Goal: Task Accomplishment & Management: Use online tool/utility

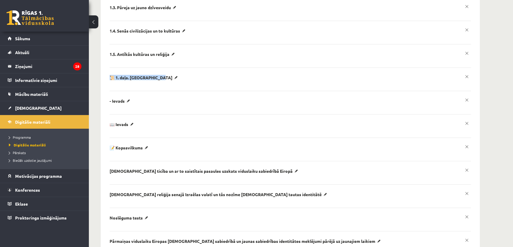
drag, startPoint x: 106, startPoint y: 67, endPoint x: 164, endPoint y: 71, distance: 58.8
click at [164, 71] on div "Pievienot sekciju [GEOGRAPHIC_DATA] Īss apraksts [GEOGRAPHIC_DATA] (Skalā no 1 …" at bounding box center [290, 123] width 379 height 408
copy p "📜 1. daļa. [GEOGRAPHIC_DATA]"
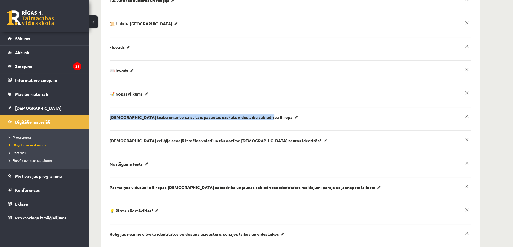
drag, startPoint x: 213, startPoint y: 110, endPoint x: 261, endPoint y: 111, distance: 47.4
click at [261, 111] on div "Pievienot sekciju [GEOGRAPHIC_DATA] Īss apraksts [GEOGRAPHIC_DATA] (Skalā no 1 …" at bounding box center [290, 69] width 379 height 408
copy p "​[DEMOGRAPHIC_DATA] ticība un ar to saistītais pasaules uzskats viduslaiku sabi…"
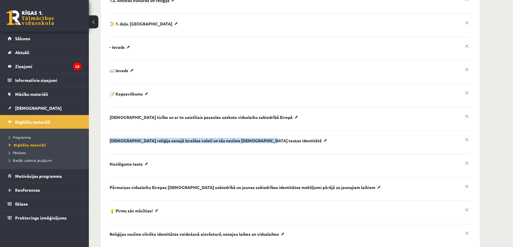
drag, startPoint x: 105, startPoint y: 128, endPoint x: 264, endPoint y: 133, distance: 159.6
click at [264, 133] on div "Pievienot sekciju [GEOGRAPHIC_DATA] Īss apraksts [GEOGRAPHIC_DATA] (Skalā no 1 …" at bounding box center [290, 69] width 379 height 408
copy p "​Monoteiskā reliģija senajā Izraēlas valstī un tās nozīme [DEMOGRAPHIC_DATA] ta…"
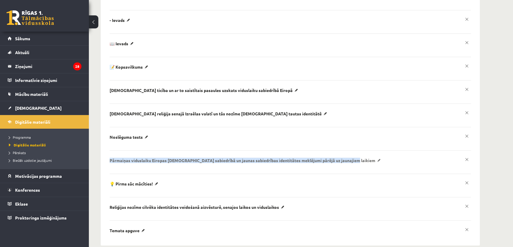
drag, startPoint x: 106, startPoint y: 149, endPoint x: 349, endPoint y: 152, distance: 242.8
click at [349, 152] on div "Pievienot sekciju [GEOGRAPHIC_DATA] Īss apraksts [GEOGRAPHIC_DATA] (Skalā no 1 …" at bounding box center [290, 42] width 379 height 408
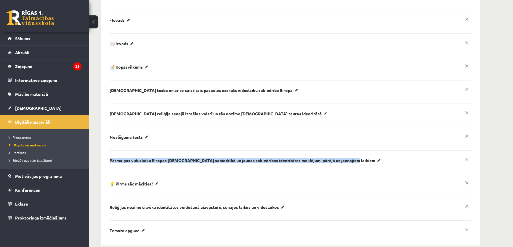
copy p "​Pārmaiņas viduslaiku Eiropas [DEMOGRAPHIC_DATA] sabiedrībā un jaunas sabiedrīb…"
drag, startPoint x: 100, startPoint y: 197, endPoint x: 281, endPoint y: 199, distance: 181.1
copy p "​Reliģijas nozīme cilvēka identitātes veidošanā aizvēsturē, senajos laikos un v…"
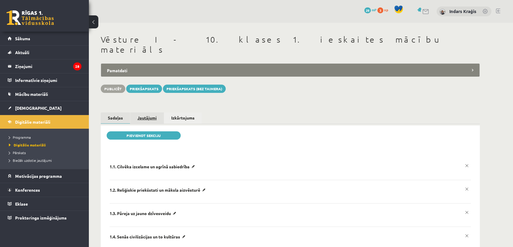
click at [151, 113] on link "Jautājumi" at bounding box center [146, 118] width 33 height 11
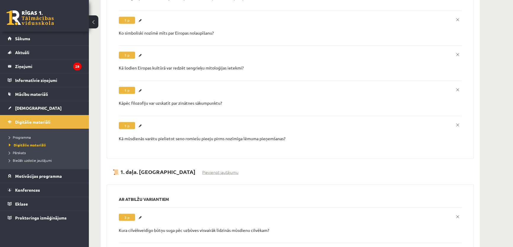
scroll to position [1320, 0]
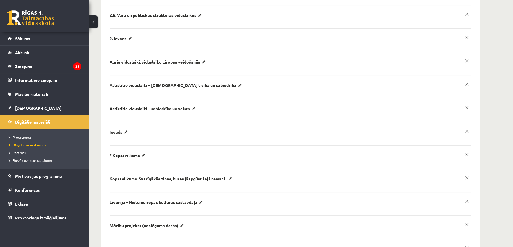
scroll to position [269, 0]
drag, startPoint x: 101, startPoint y: 51, endPoint x: 200, endPoint y: 54, distance: 99.6
click at [200, 54] on div "Pievienot sekciju [GEOGRAPHIC_DATA] Īss apraksts [GEOGRAPHIC_DATA] (Skalā no 1 …" at bounding box center [290, 71] width 379 height 431
copy p "Agrie viduslaiki, viduslaiku Eiropas veidošanās"
drag, startPoint x: 104, startPoint y: 72, endPoint x: 207, endPoint y: 76, distance: 102.9
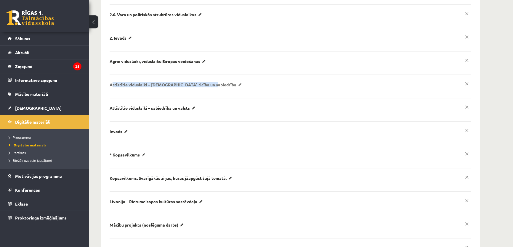
click at [207, 76] on div "Pievienot sekciju [GEOGRAPHIC_DATA] Īss apraksts [GEOGRAPHIC_DATA] (Skalā no 1 …" at bounding box center [290, 71] width 379 height 431
copy p "Attīstītie viduslaiki – kristīgā ticība un sabiedrība"
drag, startPoint x: 101, startPoint y: 95, endPoint x: 191, endPoint y: 100, distance: 89.6
click at [191, 100] on div "Pievienot sekciju [GEOGRAPHIC_DATA] Īss apraksts [GEOGRAPHIC_DATA] (Skalā no 1 …" at bounding box center [290, 71] width 379 height 431
copy p "​Attīstītie viduslaiki – sabiedrība un valsts"
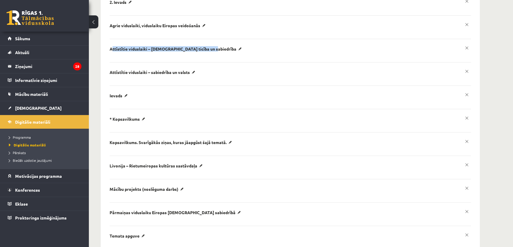
scroll to position [310, 0]
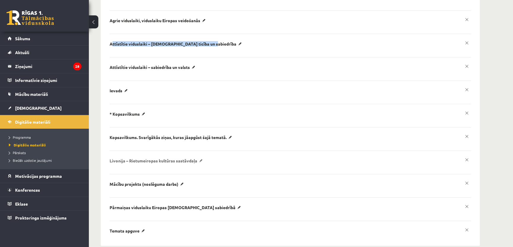
drag, startPoint x: 101, startPoint y: 150, endPoint x: 197, endPoint y: 152, distance: 96.0
click at [197, 152] on div "Pievienot sekciju [GEOGRAPHIC_DATA] Īss apraksts [GEOGRAPHIC_DATA] (Skalā no 1 …" at bounding box center [290, 30] width 379 height 431
copy p "​Livonija – Rietumeiropas kultūras sastāvdaļa"
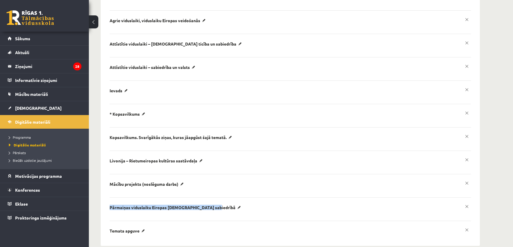
drag, startPoint x: 115, startPoint y: 196, endPoint x: 201, endPoint y: 201, distance: 85.8
click at [201, 201] on div "Pievienot sekciju [GEOGRAPHIC_DATA] Īss apraksts [GEOGRAPHIC_DATA] (Skalā no 1 …" at bounding box center [290, 30] width 379 height 431
copy p "​Pārmaiņas viduslaiku Eiropas kristīgajā sabiedrībā"
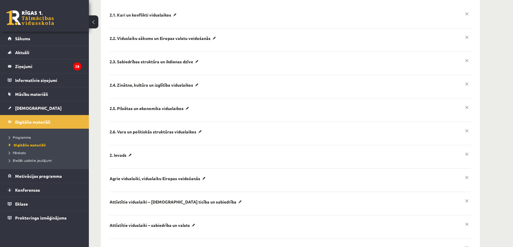
scroll to position [0, 0]
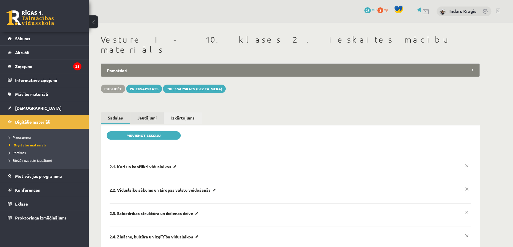
click at [146, 113] on link "Jautājumi" at bounding box center [146, 118] width 33 height 11
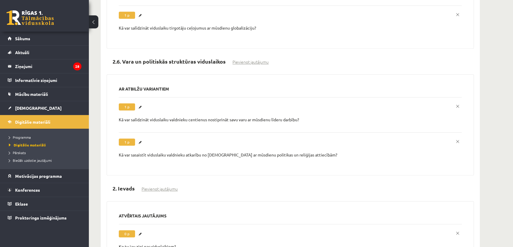
scroll to position [1132, 0]
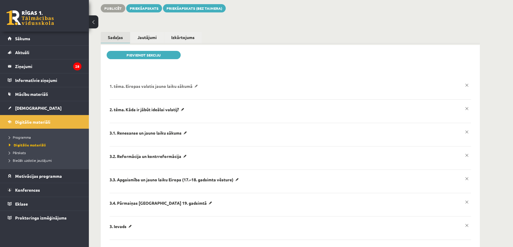
drag, startPoint x: 107, startPoint y: 76, endPoint x: 194, endPoint y: 78, distance: 86.9
copy p "1. tēma. Eiropas valstis jauno laiku sākumā"
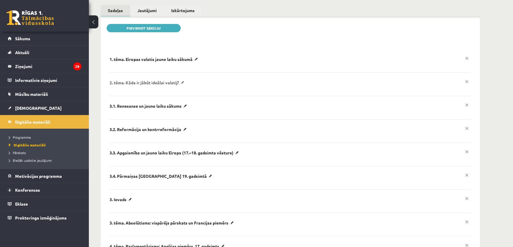
drag, startPoint x: 106, startPoint y: 74, endPoint x: 183, endPoint y: 73, distance: 77.4
copy p "​2. tēma. Kāda ir jābūt ideālai valstij?"
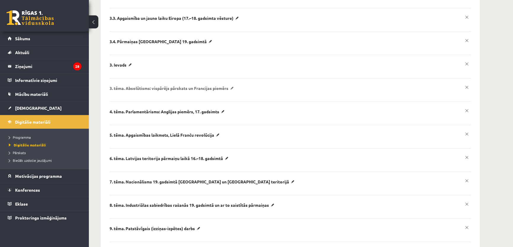
drag, startPoint x: 107, startPoint y: 76, endPoint x: 229, endPoint y: 80, distance: 122.2
click at [229, 80] on div "**********" at bounding box center [290, 76] width 403 height 593
copy p "​3. tēma. Absolūtisms: vispārējs pārskats un Francijas piemērs"
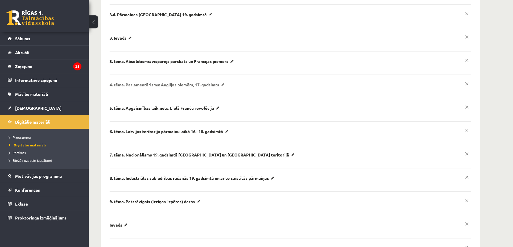
drag, startPoint x: 103, startPoint y: 76, endPoint x: 223, endPoint y: 73, distance: 120.7
click at [223, 73] on div "Pievienot sekciju [GEOGRAPHIC_DATA] Īss apraksts [GEOGRAPHIC_DATA] (Skalā no 1 …" at bounding box center [290, 95] width 379 height 478
copy p "​4. tēma. Parlamentārisms: Anglijas piemērs, 17. gadsimts"
drag, startPoint x: 174, startPoint y: 98, endPoint x: 214, endPoint y: 97, distance: 40.3
click at [214, 97] on div "Pievienot sekciju [GEOGRAPHIC_DATA] Īss apraksts [GEOGRAPHIC_DATA] (Skalā no 1 …" at bounding box center [290, 95] width 379 height 478
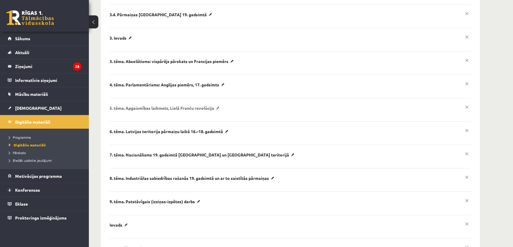
copy p "5. tēma. Apgaismības laikmets, Lielā Franču revolūcija"
drag, startPoint x: 101, startPoint y: 124, endPoint x: 202, endPoint y: 130, distance: 101.2
click at [202, 130] on div "Pievienot sekciju [GEOGRAPHIC_DATA] Īss apraksts [GEOGRAPHIC_DATA] (Skalā no 1 …" at bounding box center [290, 95] width 379 height 478
copy ul "**********"
click at [99, 122] on div "**********" at bounding box center [290, 49] width 403 height 593
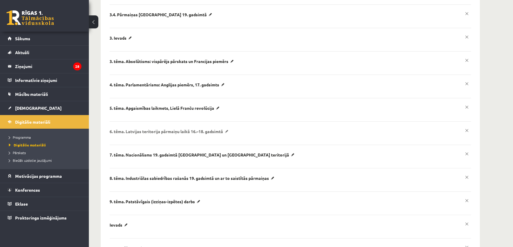
drag, startPoint x: 106, startPoint y: 122, endPoint x: 225, endPoint y: 123, distance: 118.9
click at [225, 123] on div "Pievienot sekciju [GEOGRAPHIC_DATA] Īss apraksts [GEOGRAPHIC_DATA] (Skalā no 1 …" at bounding box center [290, 95] width 379 height 478
copy p "​6. tēma. Latvijas teritorija pārmaiņu laikā 16.–18. gadsimtā"
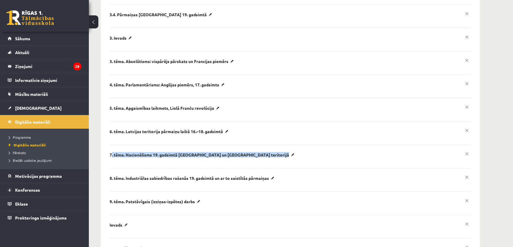
drag, startPoint x: 104, startPoint y: 145, endPoint x: 213, endPoint y: 153, distance: 109.4
click at [213, 153] on div "Pievienot sekciju [GEOGRAPHIC_DATA] Īss apraksts [GEOGRAPHIC_DATA] (Skalā no 1 …" at bounding box center [290, 95] width 379 height 478
copy ul "**********"
click at [98, 138] on div "**********" at bounding box center [290, 49] width 403 height 593
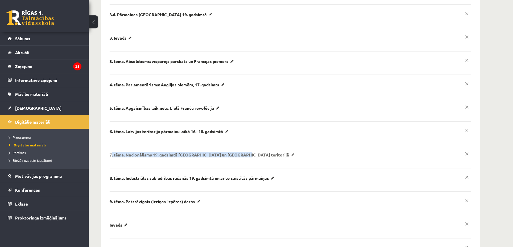
drag, startPoint x: 129, startPoint y: 143, endPoint x: 232, endPoint y: 144, distance: 103.4
click at [232, 144] on div "Pievienot sekciju [GEOGRAPHIC_DATA] Īss apraksts [GEOGRAPHIC_DATA] (Skalā no 1 …" at bounding box center [290, 95] width 379 height 478
copy p "7. tēma. Nacionālisms 19. gadsimtā Eiropā un Latvijas teritorijā"
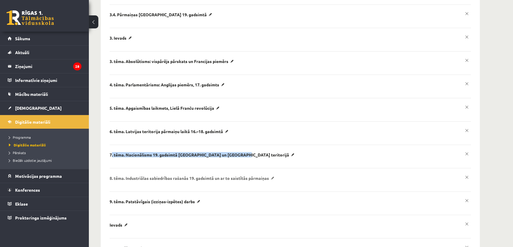
drag, startPoint x: 99, startPoint y: 167, endPoint x: 271, endPoint y: 168, distance: 172.2
click at [271, 168] on div "**********" at bounding box center [290, 49] width 403 height 593
copy p "​8. tēma. Industriālas sabiedrības rašanās 19. gadsimtā un ar to saistītās pārm…"
drag, startPoint x: 102, startPoint y: 191, endPoint x: 186, endPoint y: 197, distance: 84.1
click at [186, 197] on div "Pievienot sekciju [GEOGRAPHIC_DATA] Īss apraksts [GEOGRAPHIC_DATA] (Skalā no 1 …" at bounding box center [290, 95] width 379 height 478
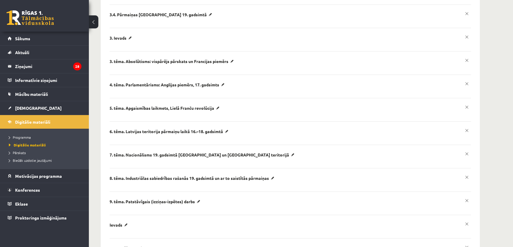
click at [93, 181] on div "**********" at bounding box center [290, 49] width 403 height 593
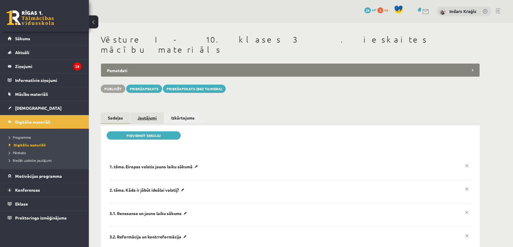
click at [146, 113] on link "Jautājumi" at bounding box center [146, 118] width 33 height 11
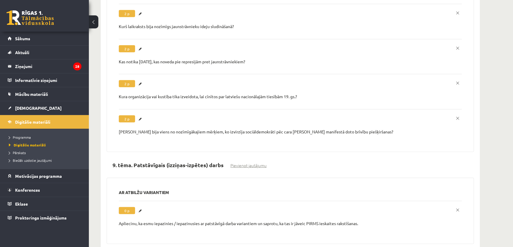
scroll to position [2236, 0]
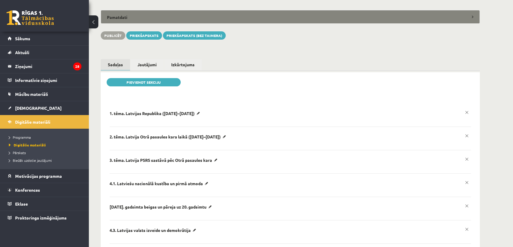
scroll to position [54, 0]
drag, startPoint x: 98, startPoint y: 103, endPoint x: 180, endPoint y: 108, distance: 82.3
copy p "1. tēma. Latvijas Republika ([DATE]–[DATE])"
drag, startPoint x: 102, startPoint y: 125, endPoint x: 213, endPoint y: 127, distance: 110.3
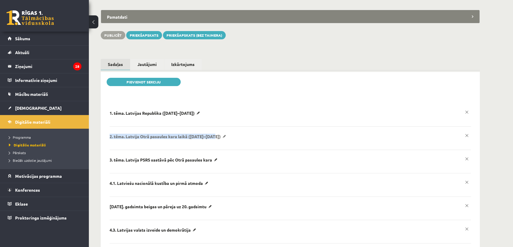
copy p "​2. tēma. Latvija Otrā pasaules kara laikā ([DATE]–[DATE])"
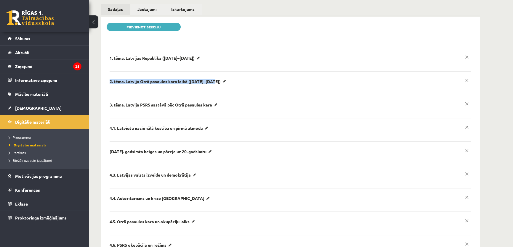
scroll to position [135, 0]
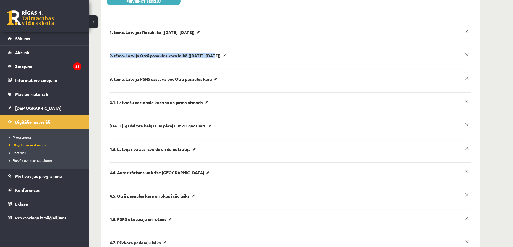
drag, startPoint x: 108, startPoint y: 71, endPoint x: 213, endPoint y: 72, distance: 104.3
click at [213, 72] on div "Pievienot sekciju [GEOGRAPHIC_DATA] Īss apraksts [GEOGRAPHIC_DATA] (Skalā no 1 …" at bounding box center [290, 230] width 379 height 478
copy p "​3. tēma. Latvija PSRS sastāvā pēc Otrā pasaules kara"
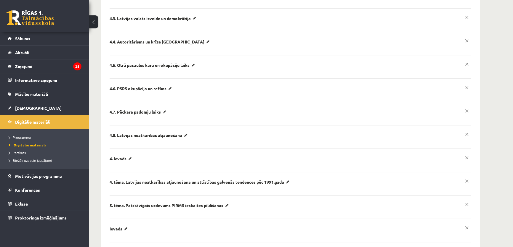
scroll to position [296, 0]
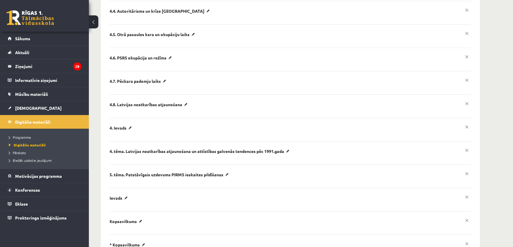
drag, startPoint x: 101, startPoint y: 141, endPoint x: 283, endPoint y: 144, distance: 182.0
click at [283, 144] on div "Pievienot sekciju [GEOGRAPHIC_DATA] Īss apraksts [GEOGRAPHIC_DATA] (Skalā no 1 …" at bounding box center [290, 68] width 379 height 478
copy p "​4. tēma. Latvijas neatkarības atjaunošana un attīstības galvenās tendences pēc…"
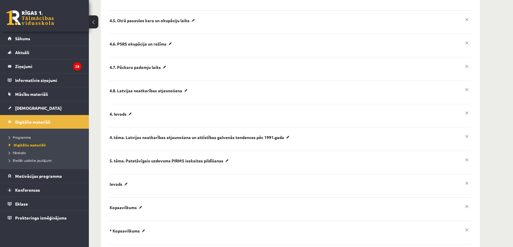
scroll to position [323, 0]
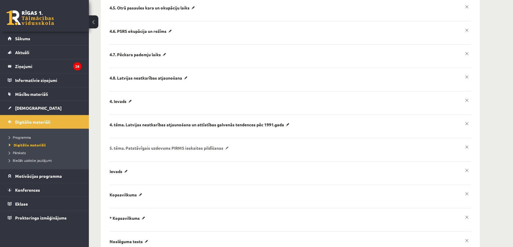
drag, startPoint x: 218, startPoint y: 138, endPoint x: 225, endPoint y: 139, distance: 6.8
click at [225, 139] on div "Pievienot sekciju [GEOGRAPHIC_DATA] Īss apraksts [GEOGRAPHIC_DATA] (Skalā no 1 …" at bounding box center [290, 42] width 379 height 478
copy p "​5. tēma. Patstāvīgais uzdevums PIRMS ieskaites pildīšanas"
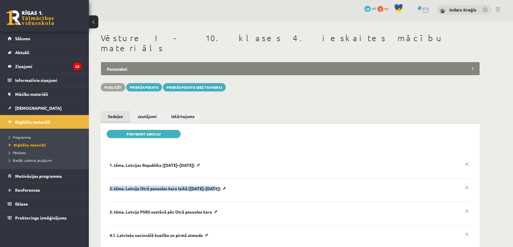
scroll to position [0, 0]
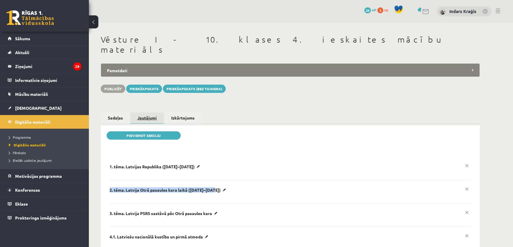
click at [151, 113] on link "Jautājumi" at bounding box center [146, 119] width 33 height 12
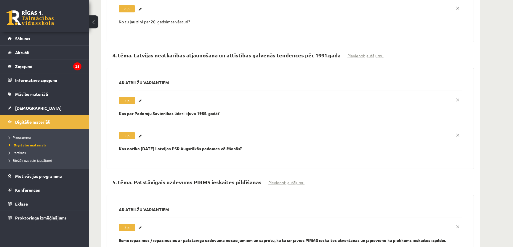
scroll to position [2317, 0]
